Goal: Transaction & Acquisition: Obtain resource

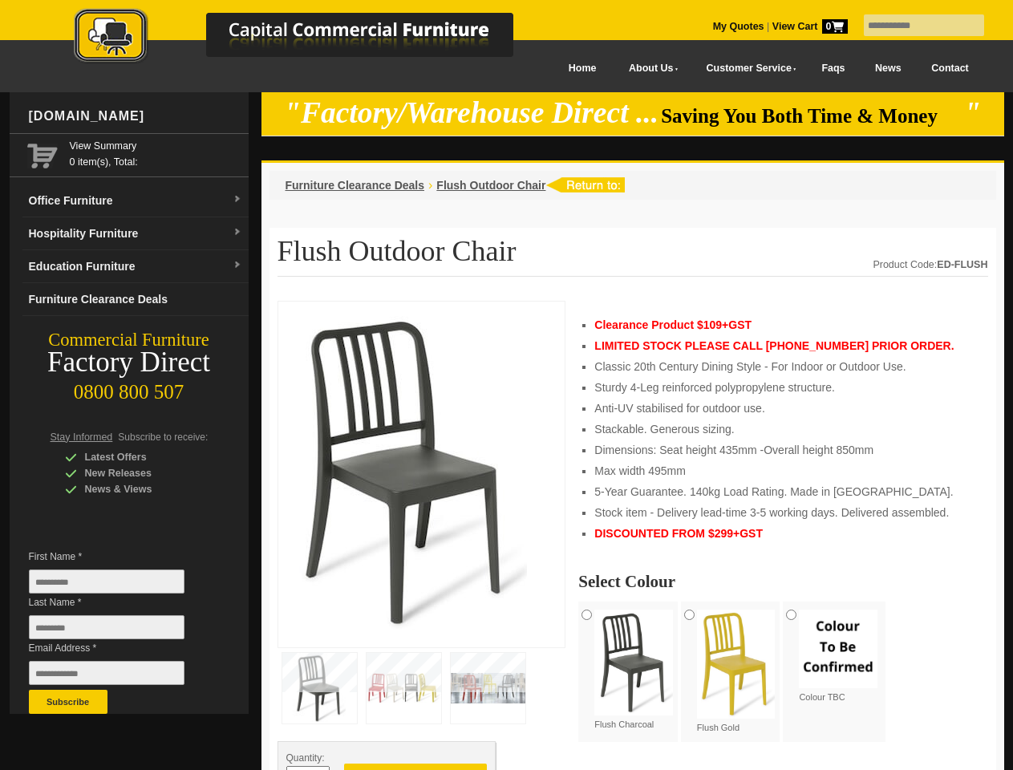
click at [914, 26] on input "text" at bounding box center [924, 25] width 120 height 22
click at [119, 631] on input "Last Name *" at bounding box center [107, 627] width 156 height 24
click at [68, 702] on button "Subscribe" at bounding box center [68, 702] width 79 height 24
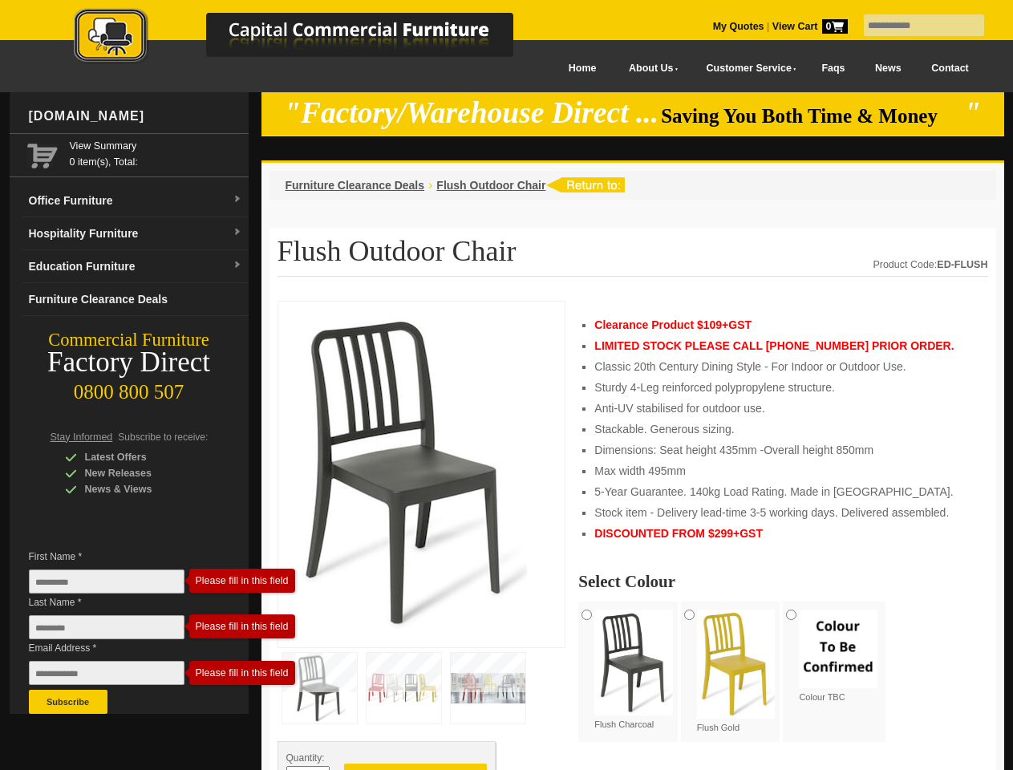
click at [633, 536] on span "DISCOUNTED FROM $299+GST" at bounding box center [679, 533] width 168 height 13
click at [416, 767] on button "Add to Quote" at bounding box center [415, 776] width 143 height 24
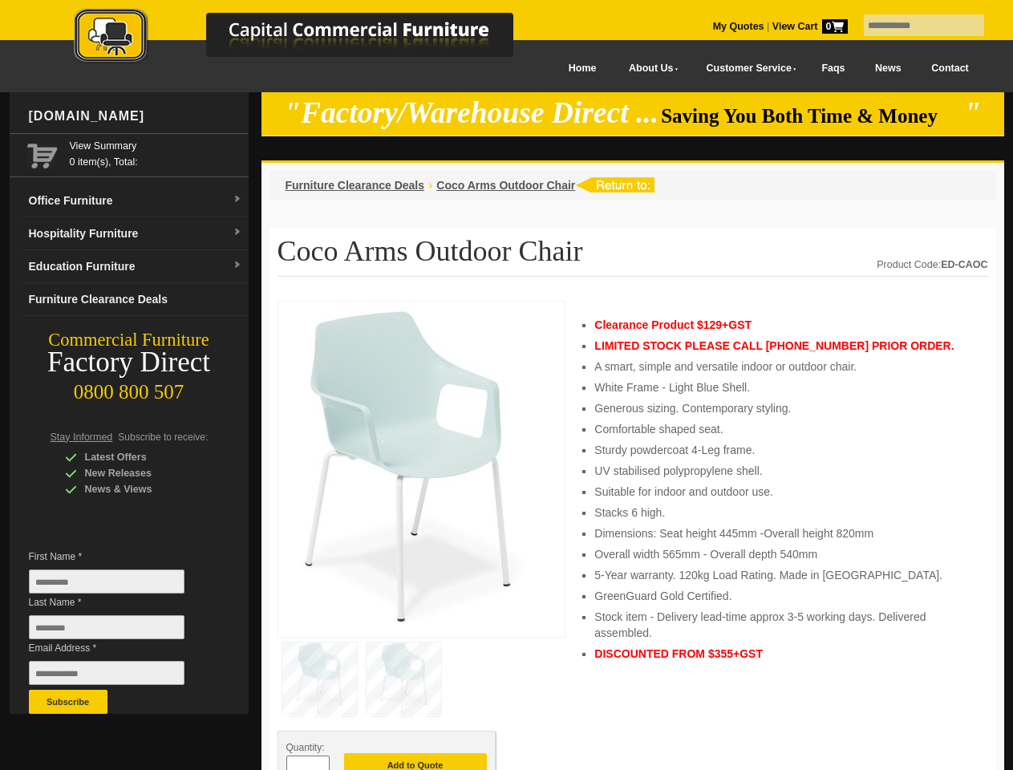
click at [914, 26] on input "text" at bounding box center [924, 25] width 120 height 22
click at [119, 631] on input "Last Name *" at bounding box center [107, 627] width 156 height 24
click at [68, 702] on button "Subscribe" at bounding box center [68, 702] width 79 height 24
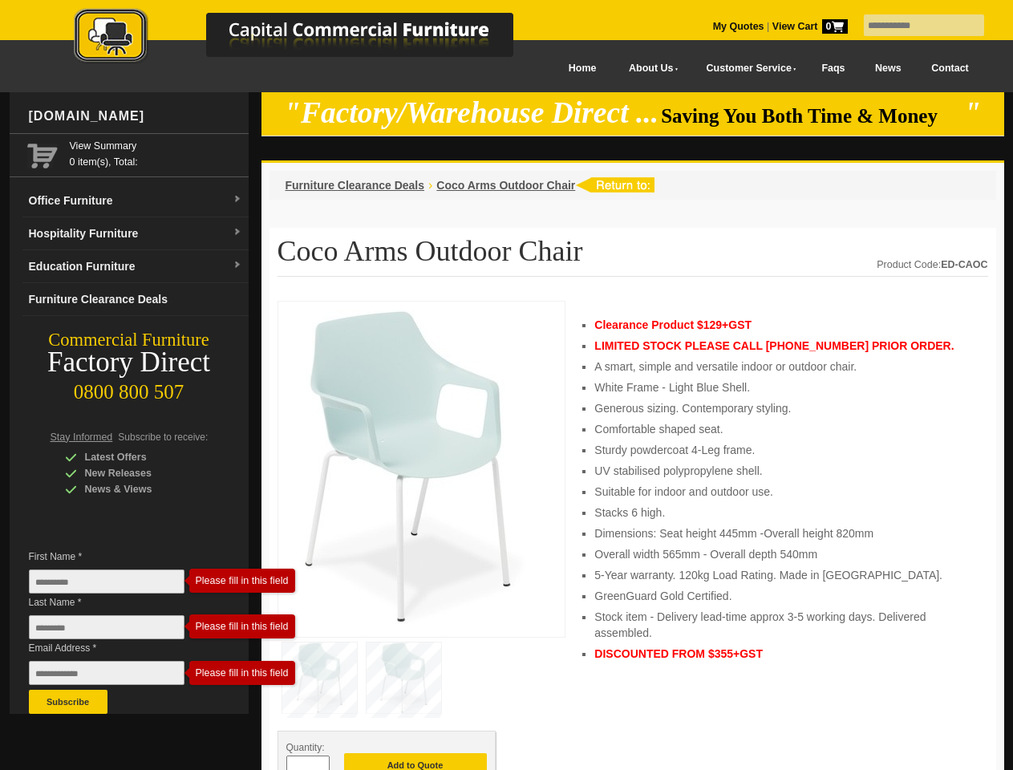
click at [633, 536] on li "Dimensions: Seat height 445mm -Overall height 820mm" at bounding box center [783, 534] width 377 height 16
click at [416, 762] on button "Add to Quote" at bounding box center [415, 765] width 143 height 24
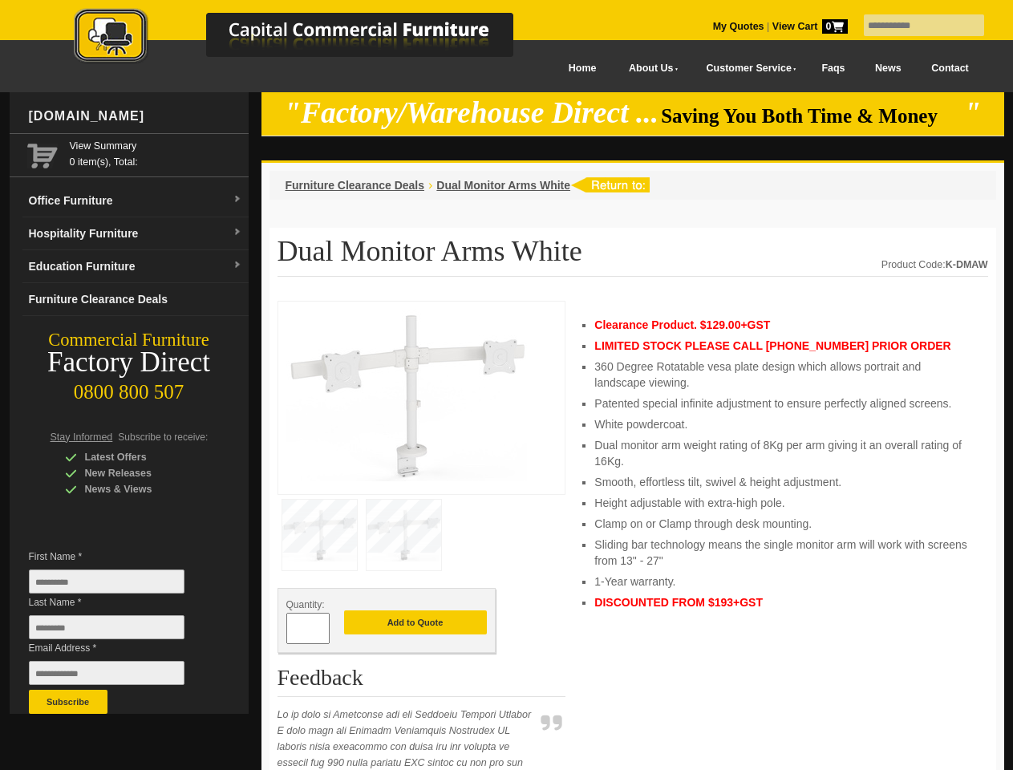
click at [914, 26] on input "text" at bounding box center [924, 25] width 120 height 22
click at [119, 631] on input "Last Name *" at bounding box center [107, 627] width 156 height 24
click at [68, 702] on button "Subscribe" at bounding box center [68, 702] width 79 height 24
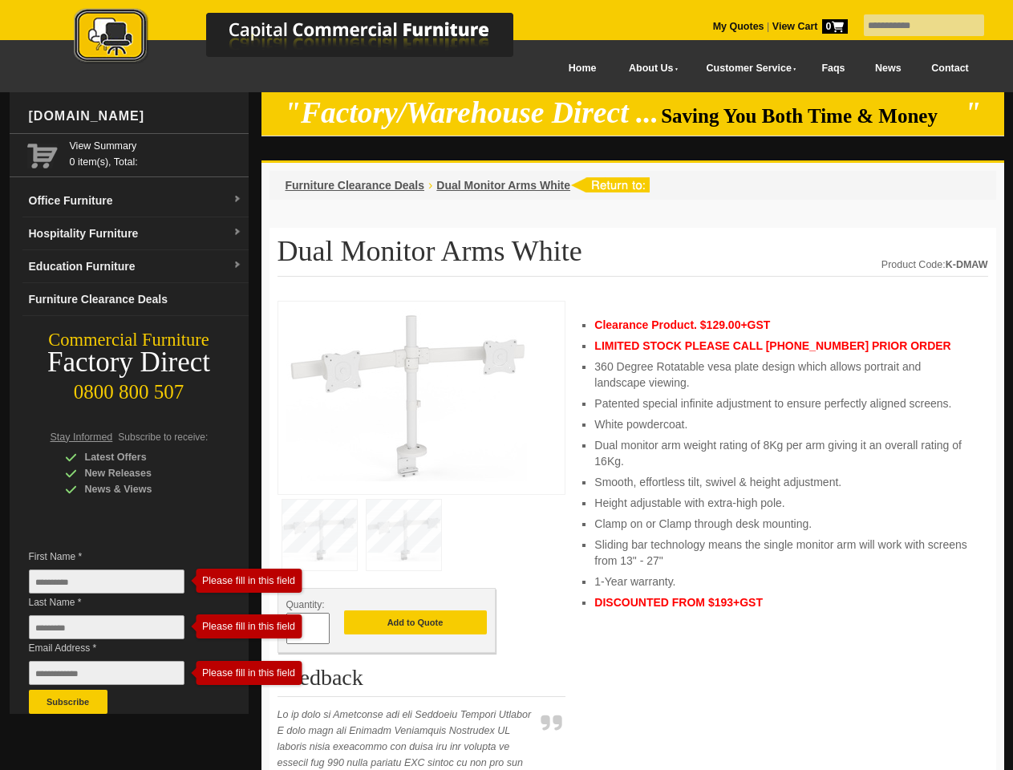
click at [633, 536] on ul "Clearance Product. $129.00+GST LIMITED STOCK PLEASE CALL 0800 800 507 PRIOR ORD…" at bounding box center [783, 464] width 377 height 294
click at [416, 623] on button "Add to Quote" at bounding box center [415, 623] width 143 height 24
